Goal: Task Accomplishment & Management: Use online tool/utility

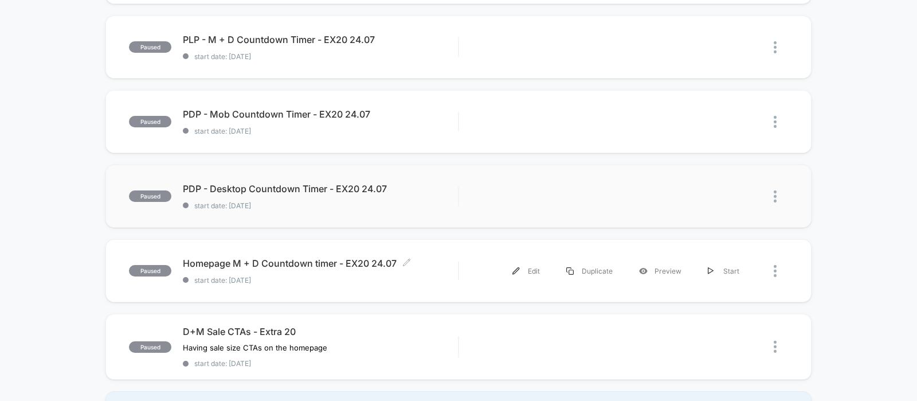
scroll to position [187, 0]
click at [288, 191] on span "PDP - Desktop Countdown Timer - EX20 24.07 Click to edit experience details" at bounding box center [320, 187] width 275 height 11
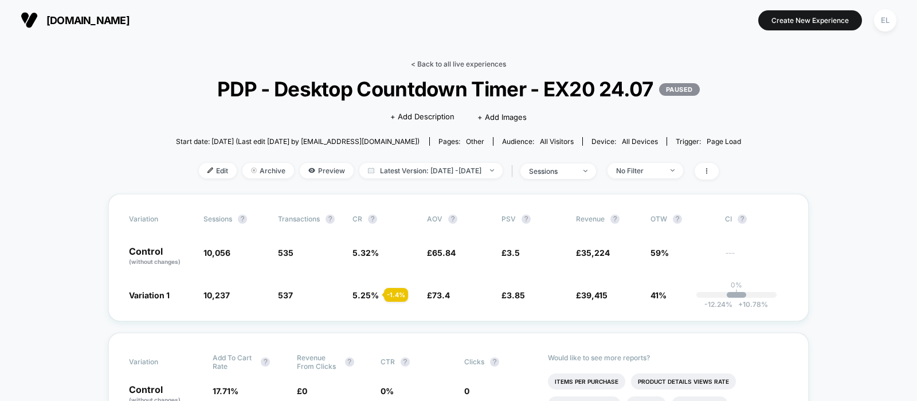
click at [444, 66] on link "< Back to all live experiences" at bounding box center [458, 64] width 95 height 9
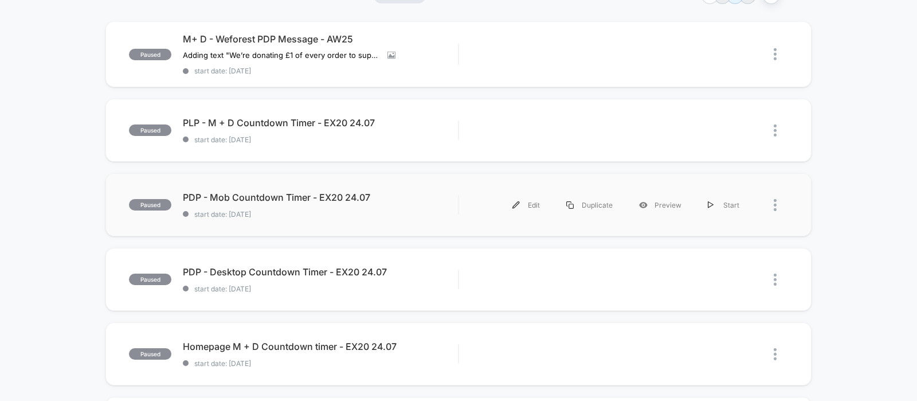
scroll to position [111, 0]
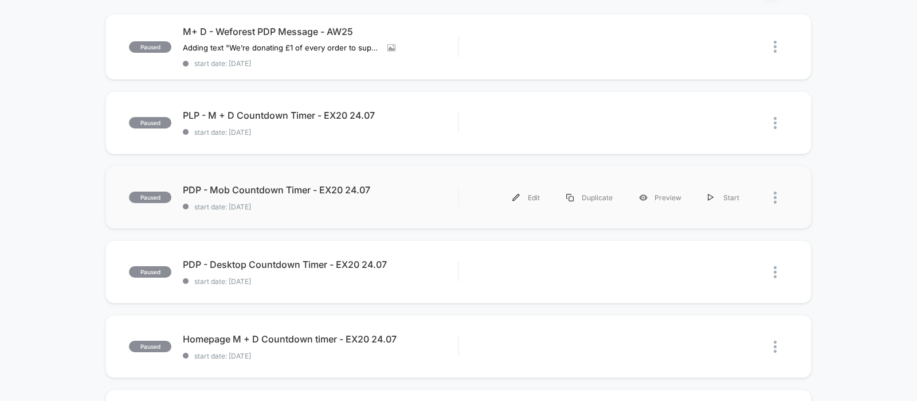
click at [321, 182] on div "paused PDP - Mob Countdown Timer - EX20 24.07 start date: [DATE] Edit Duplicate…" at bounding box center [458, 197] width 706 height 63
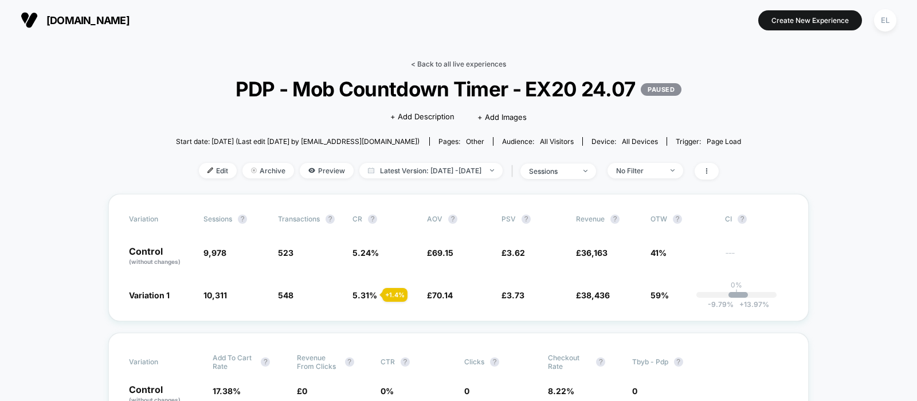
click at [431, 63] on link "< Back to all live experiences" at bounding box center [458, 64] width 95 height 9
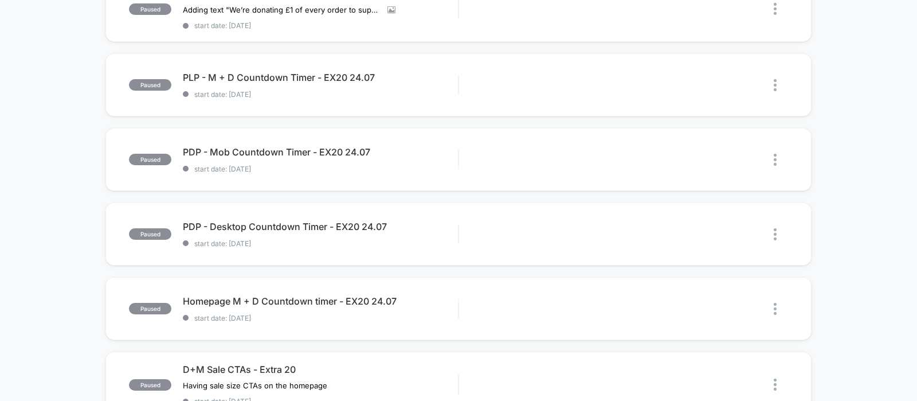
scroll to position [121, 0]
